Goal: Task Accomplishment & Management: Use online tool/utility

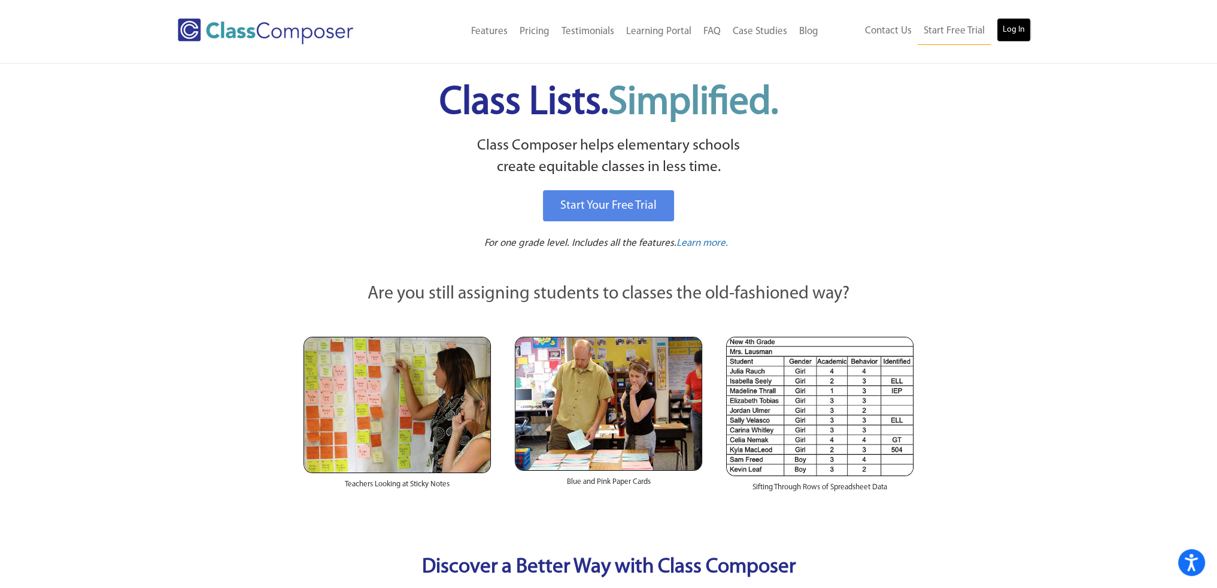
click at [1015, 34] on link "Log In" at bounding box center [1014, 30] width 34 height 24
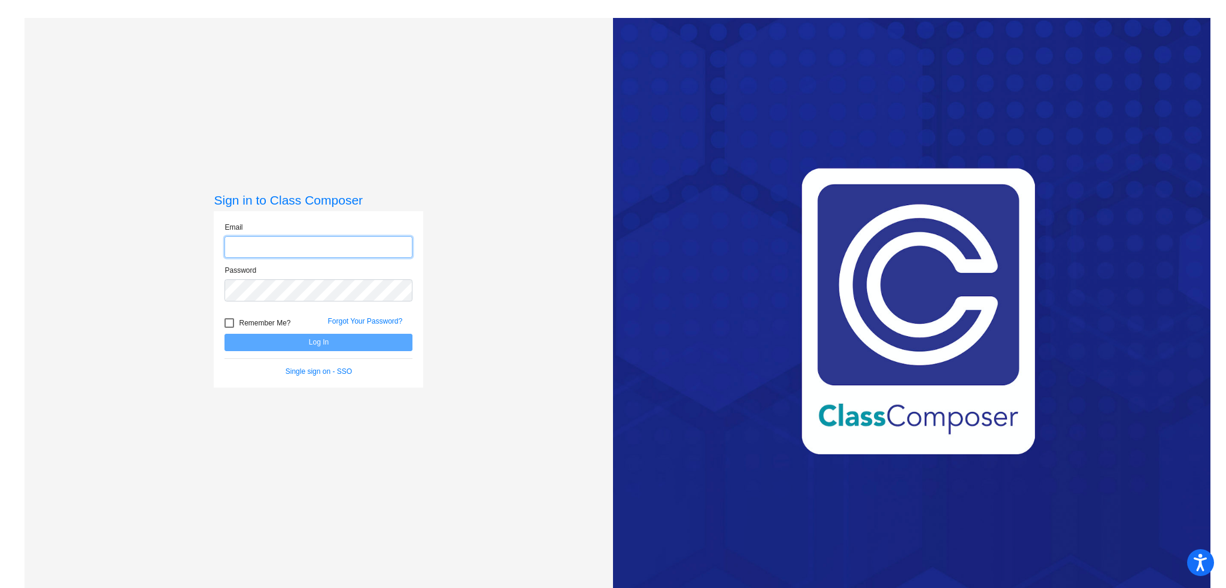
click at [295, 251] on input "email" at bounding box center [318, 247] width 188 height 22
type input "alowe@odcs.org"
click at [235, 321] on label "Remember Me?" at bounding box center [257, 323] width 66 height 14
click at [229, 328] on input "Remember Me?" at bounding box center [229, 328] width 1 height 1
checkbox input "true"
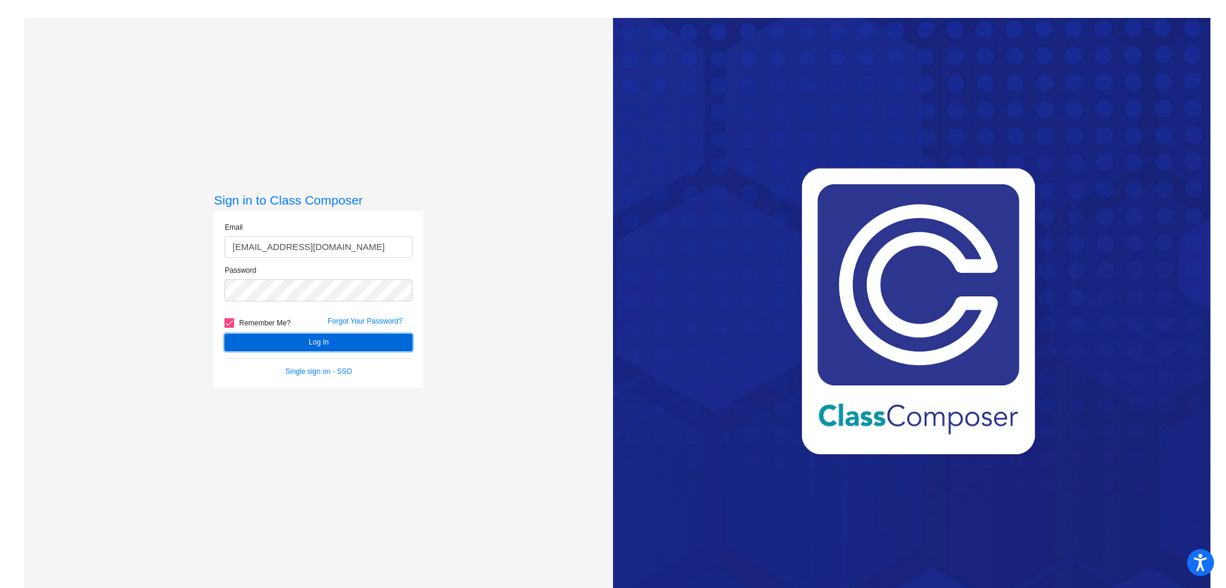
click at [324, 339] on button "Log In" at bounding box center [318, 342] width 188 height 17
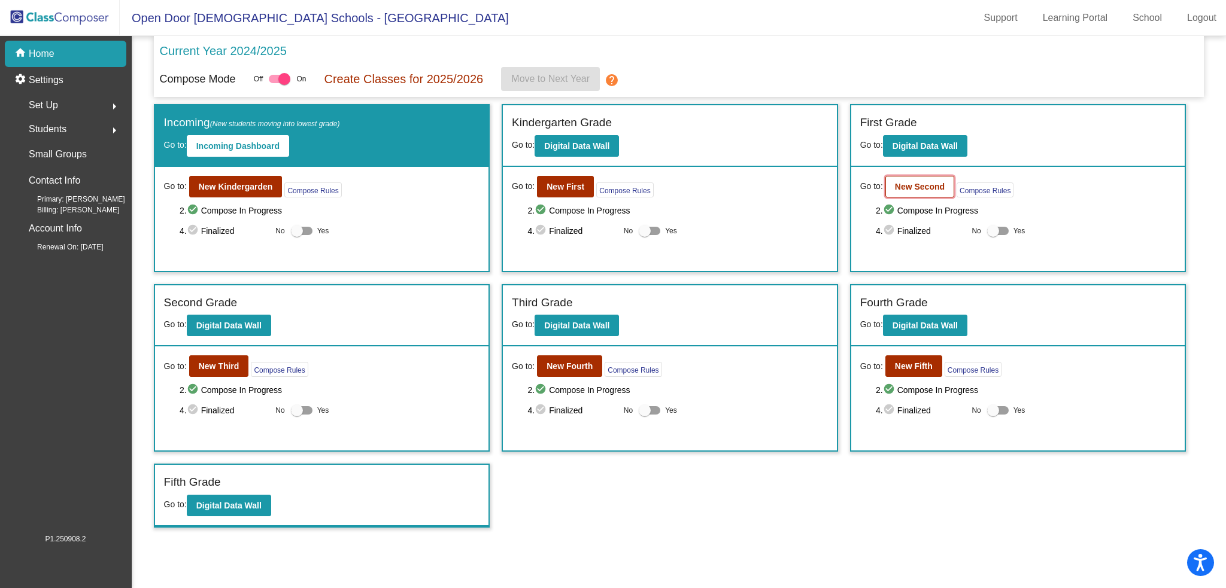
click at [921, 184] on b "New Second" at bounding box center [920, 187] width 50 height 10
